Goal: Task Accomplishment & Management: Use online tool/utility

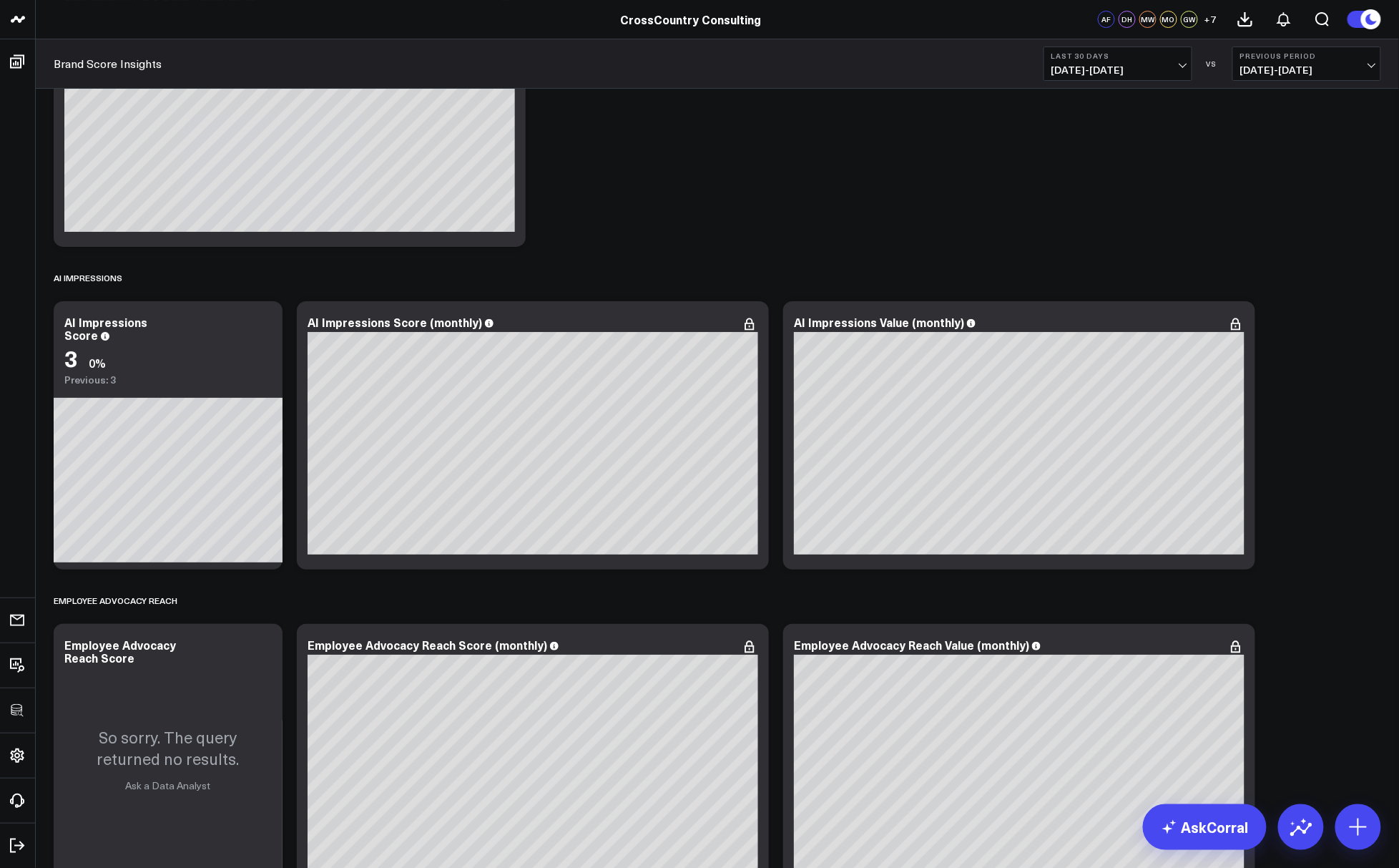
scroll to position [6363, 0]
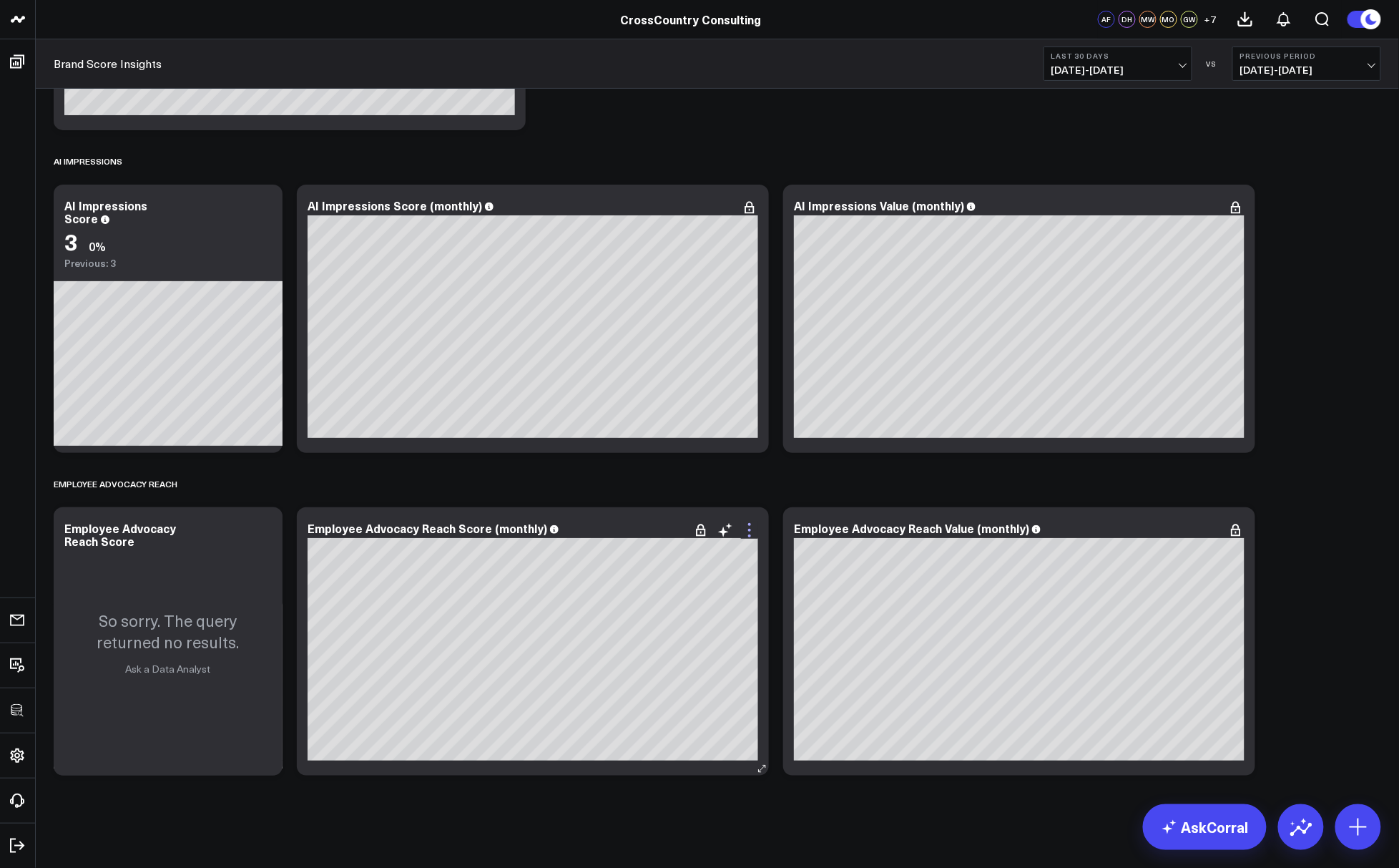
click at [747, 530] on icon at bounding box center [749, 529] width 17 height 17
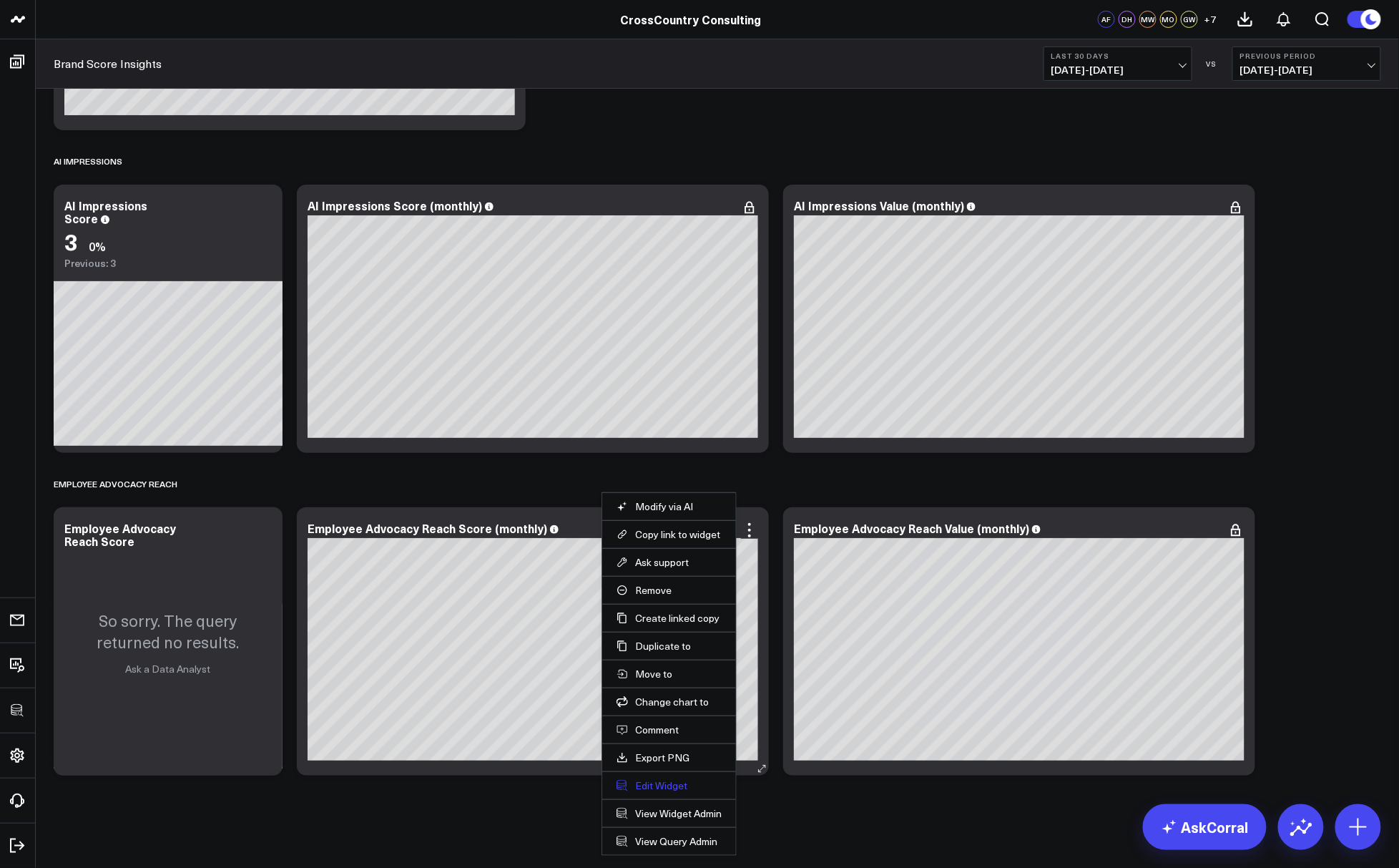
click at [636, 779] on button "Edit Widget" at bounding box center [669, 785] width 105 height 13
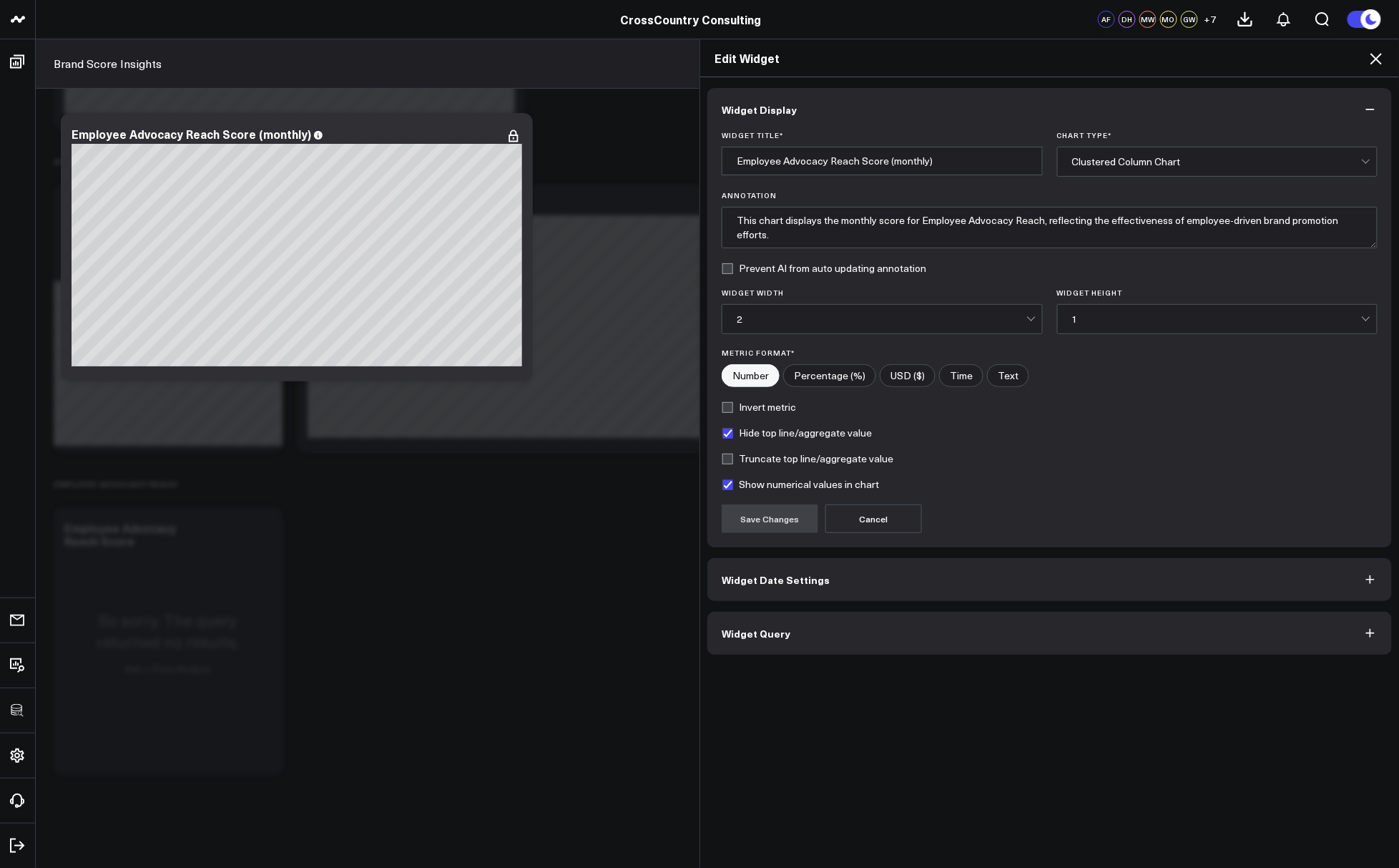
click at [783, 627] on span "Widget Query" at bounding box center [756, 632] width 69 height 11
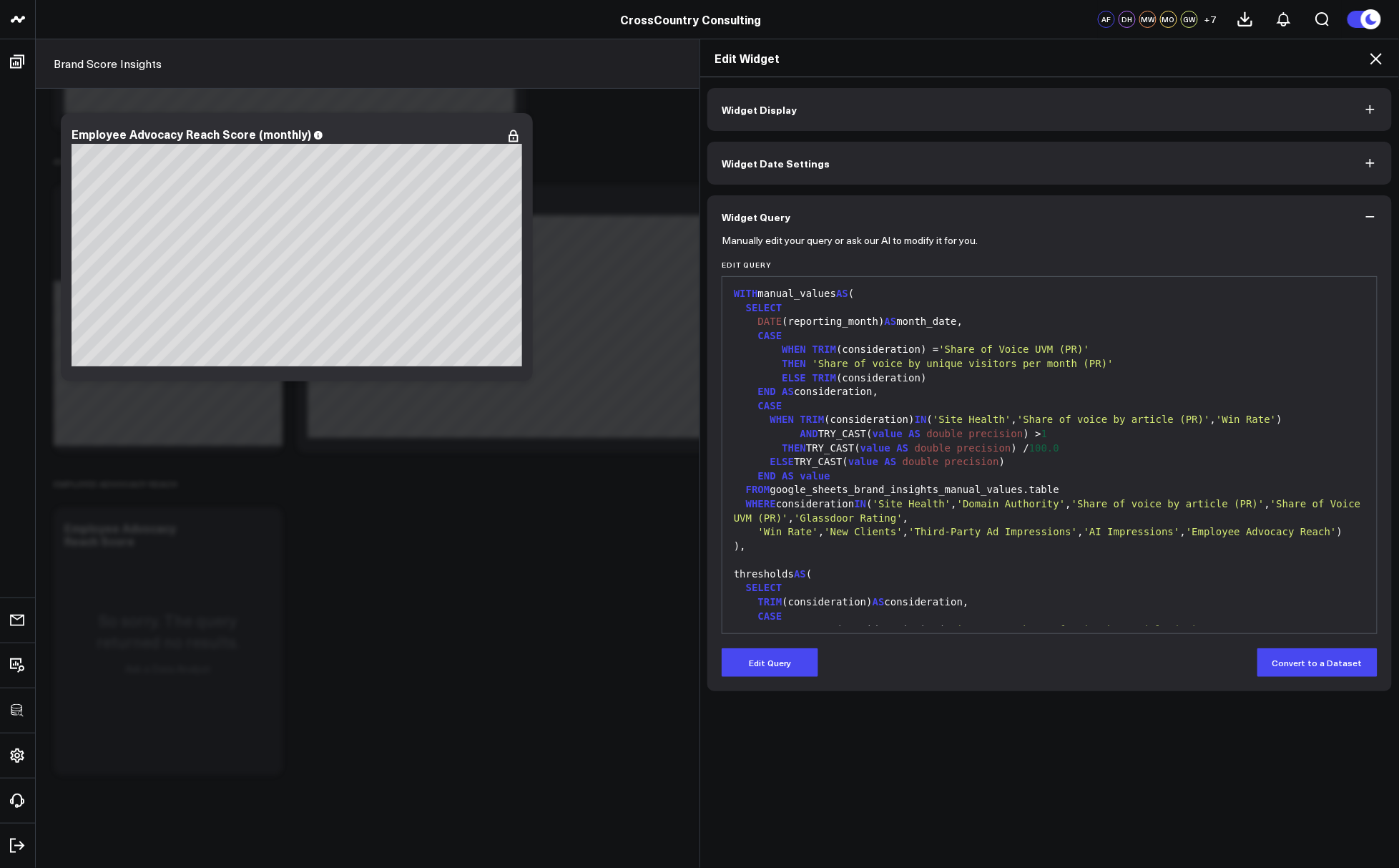
click at [1223, 50] on icon at bounding box center [1376, 58] width 17 height 17
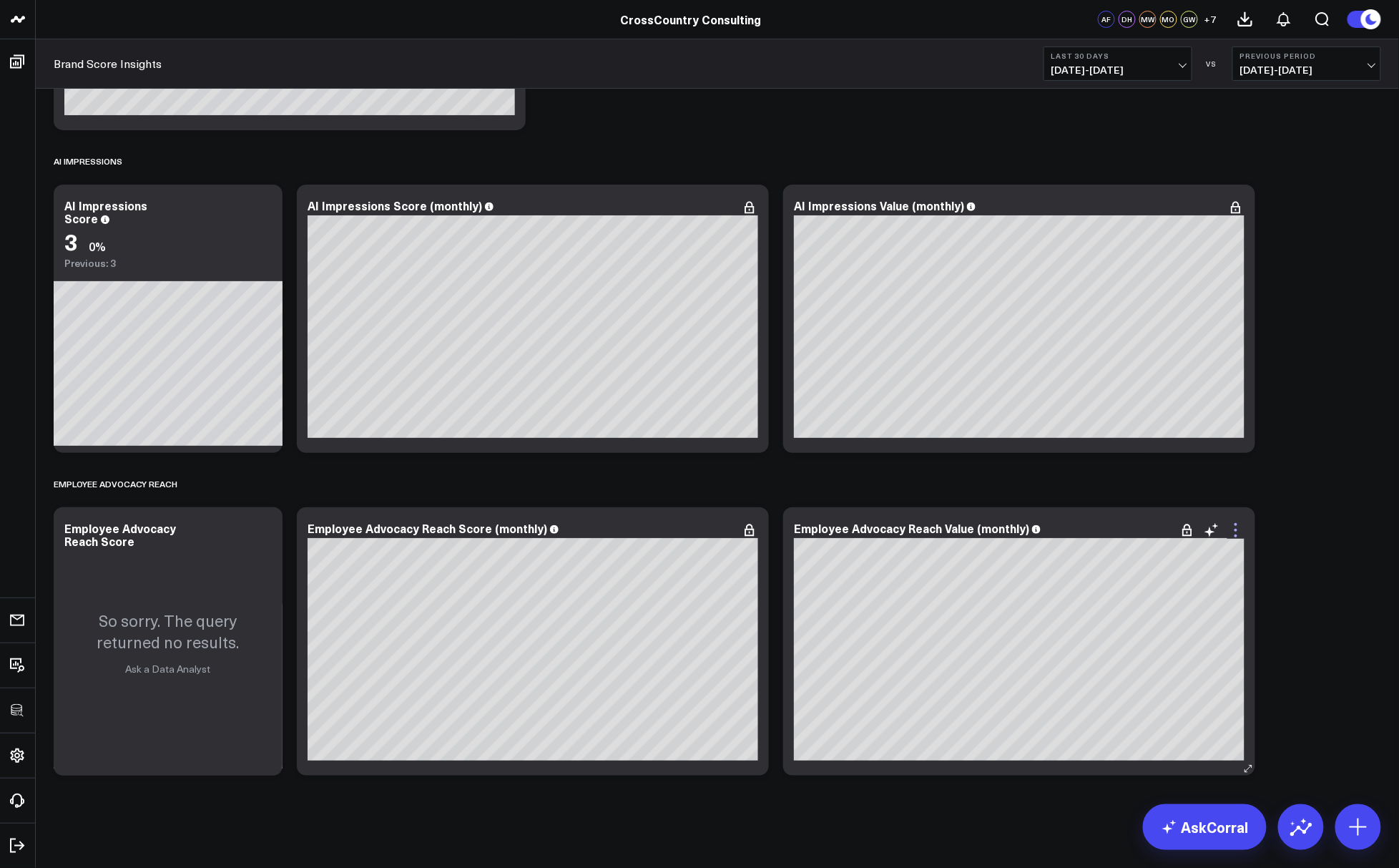
click at [1223, 529] on icon at bounding box center [1236, 530] width 3 height 3
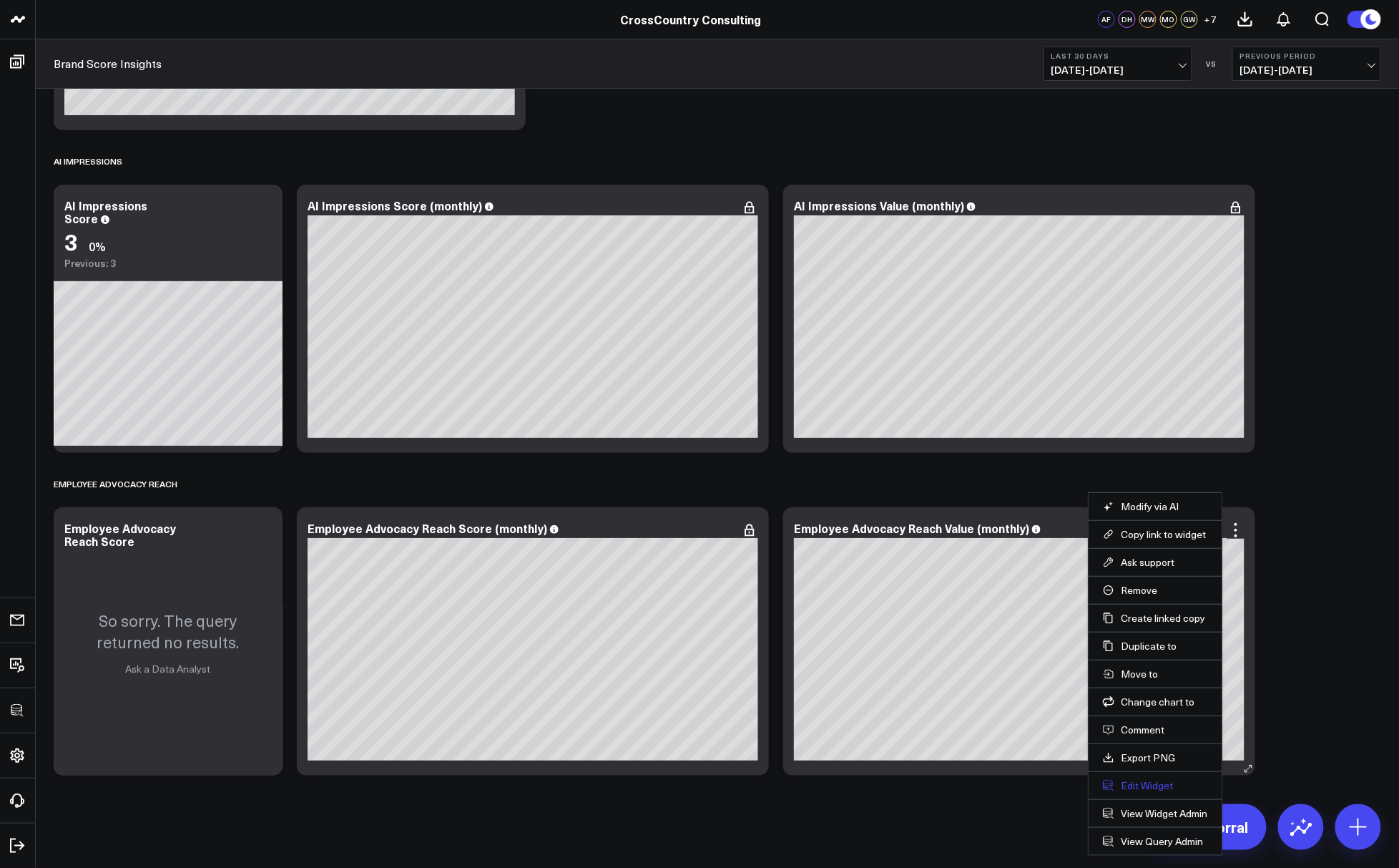
click at [1146, 785] on button "Edit Widget" at bounding box center [1155, 785] width 105 height 13
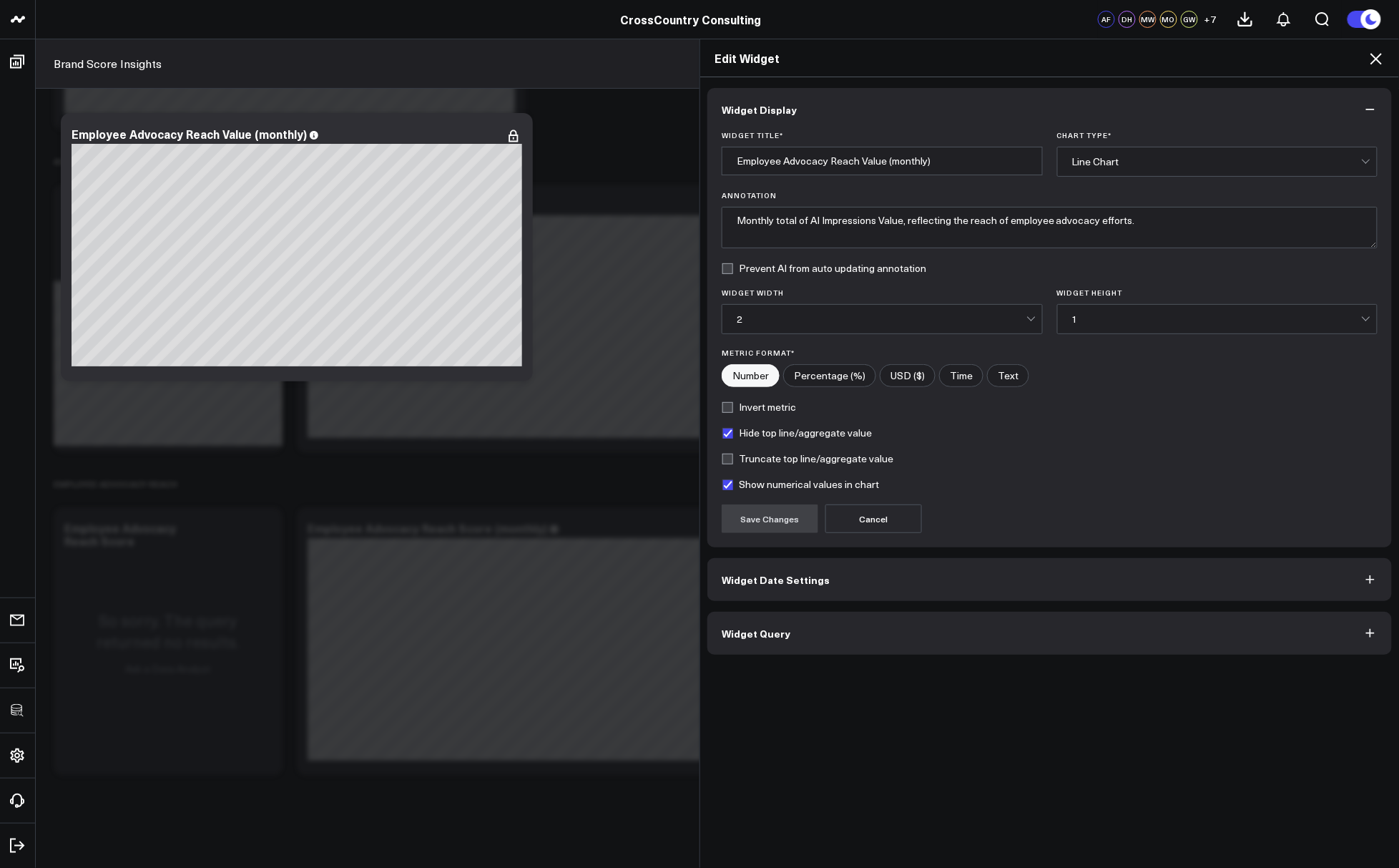
click at [901, 630] on button "Widget Query" at bounding box center [1049, 633] width 684 height 43
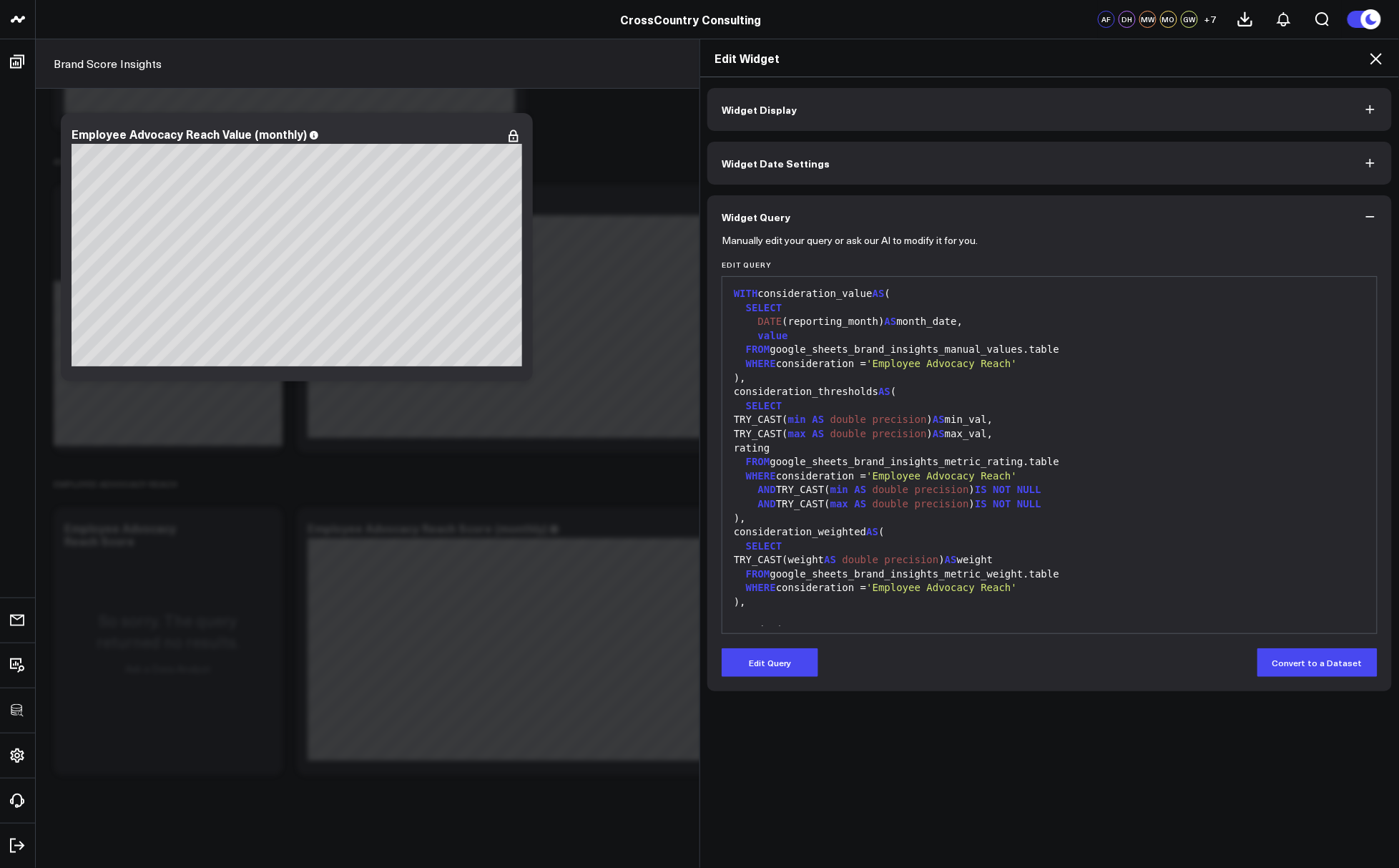
click at [1223, 61] on icon at bounding box center [1376, 58] width 17 height 17
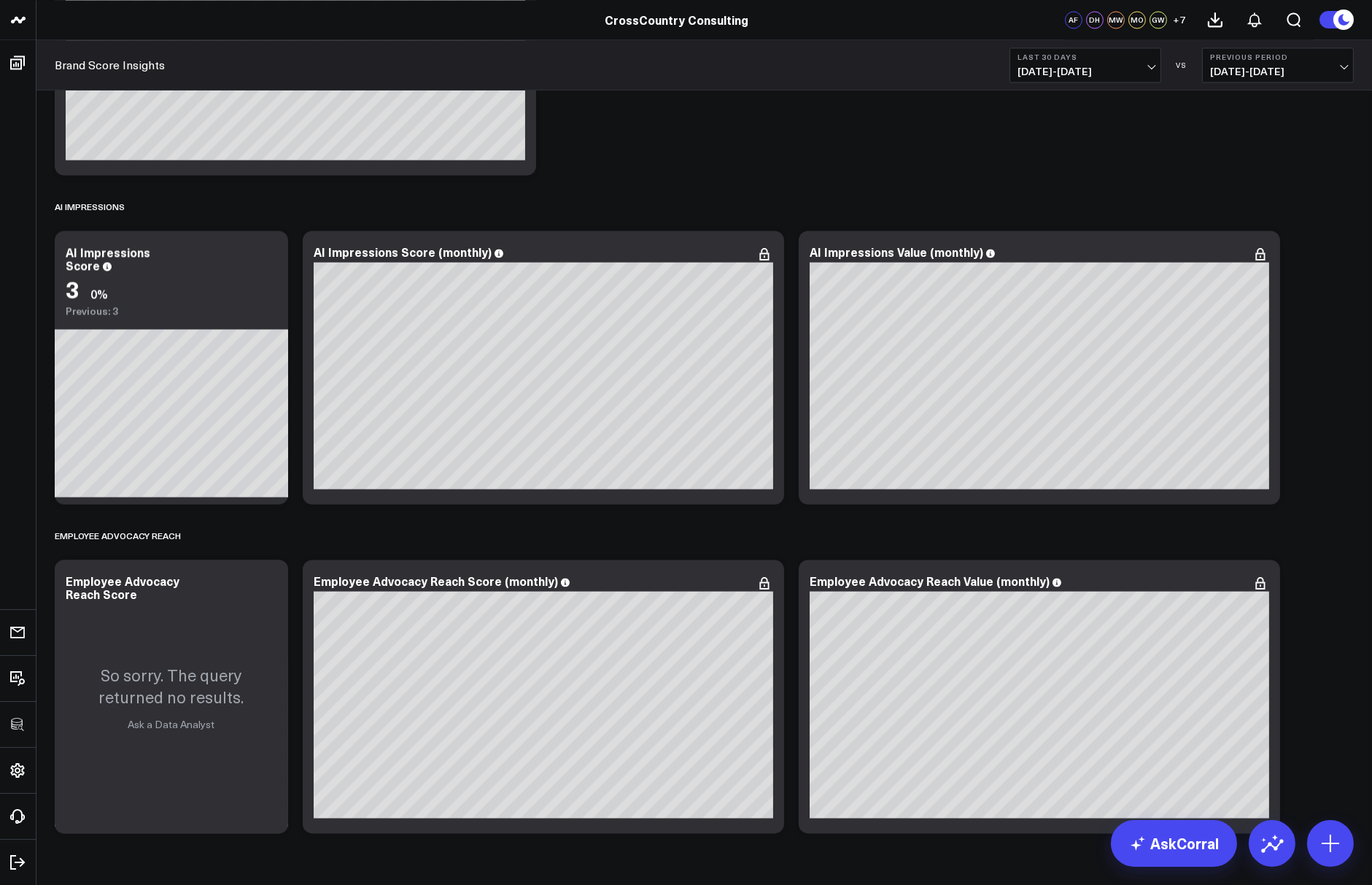
scroll to position [6488, 0]
